Goal: Task Accomplishment & Management: Use online tool/utility

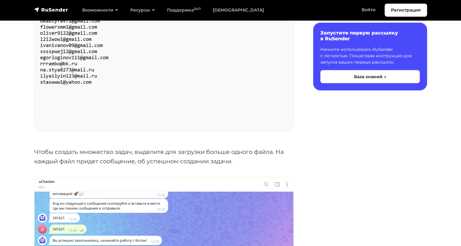
scroll to position [1316, 0]
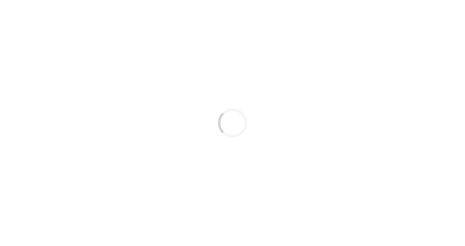
click at [362, 124] on div "Loading..." at bounding box center [232, 123] width 465 height 246
